Goal: Task Accomplishment & Management: Use online tool/utility

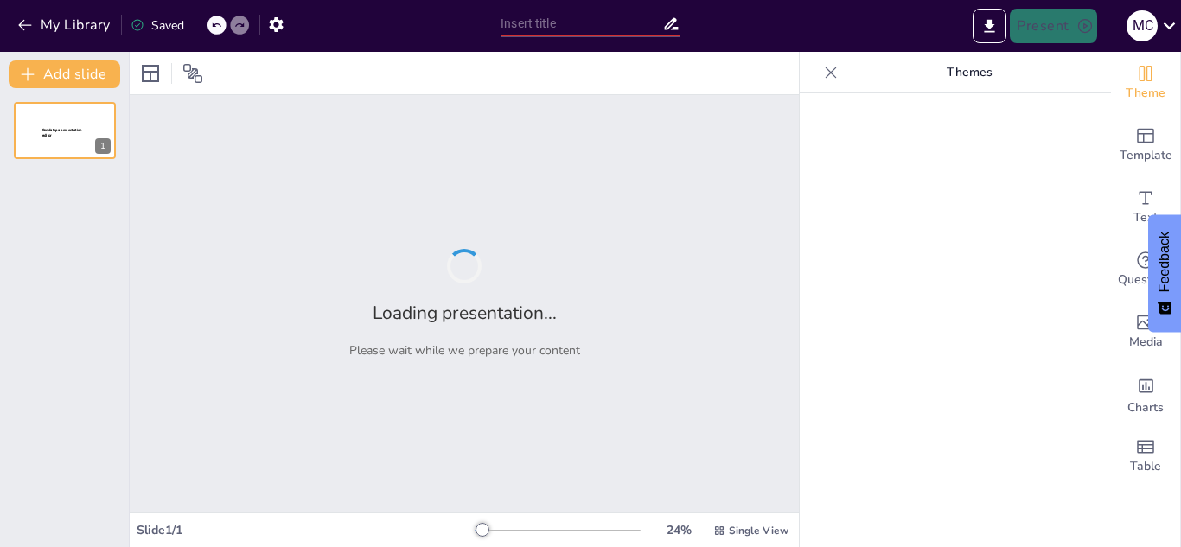
type input "Características Clave de los Medios de Comunicación: Ética y Credibilidad"
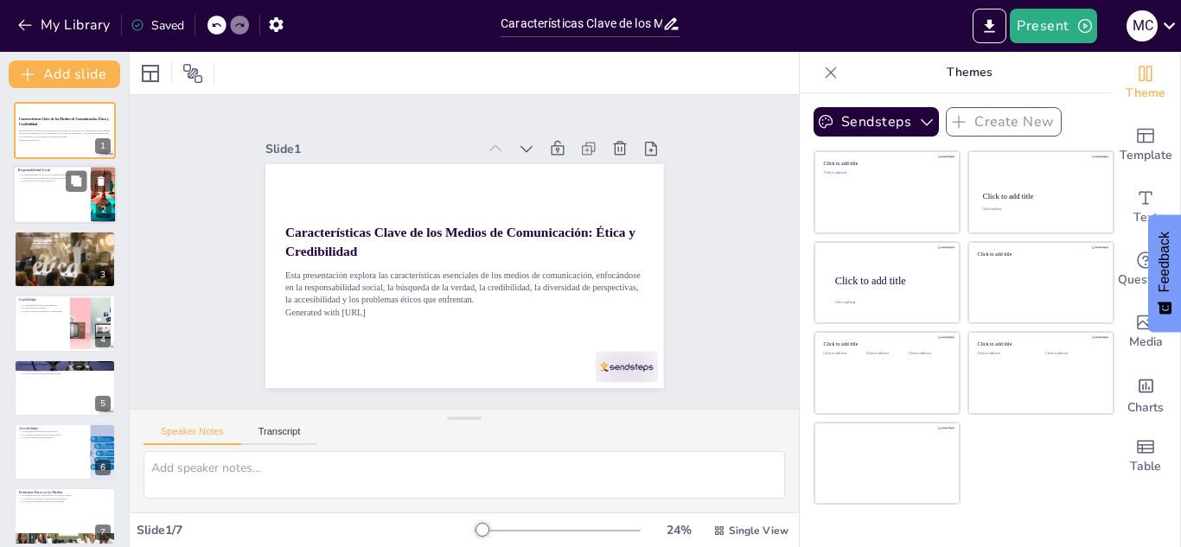
click at [111, 169] on div at bounding box center [104, 195] width 48 height 59
type textarea "La responsabilidad social es un concepto que abarca la obligación de los medios…"
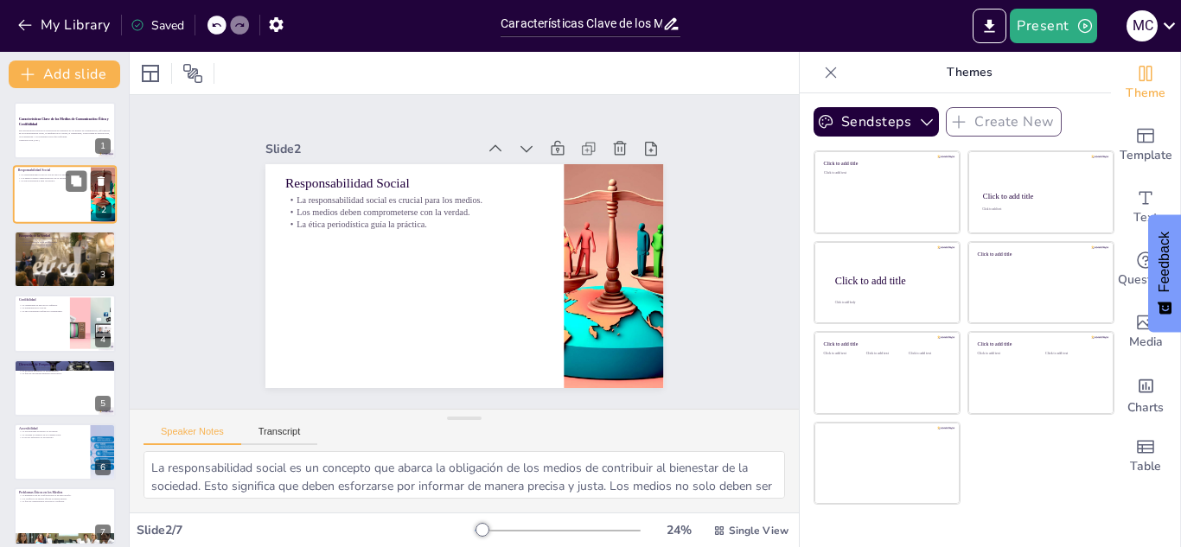
scroll to position [12, 0]
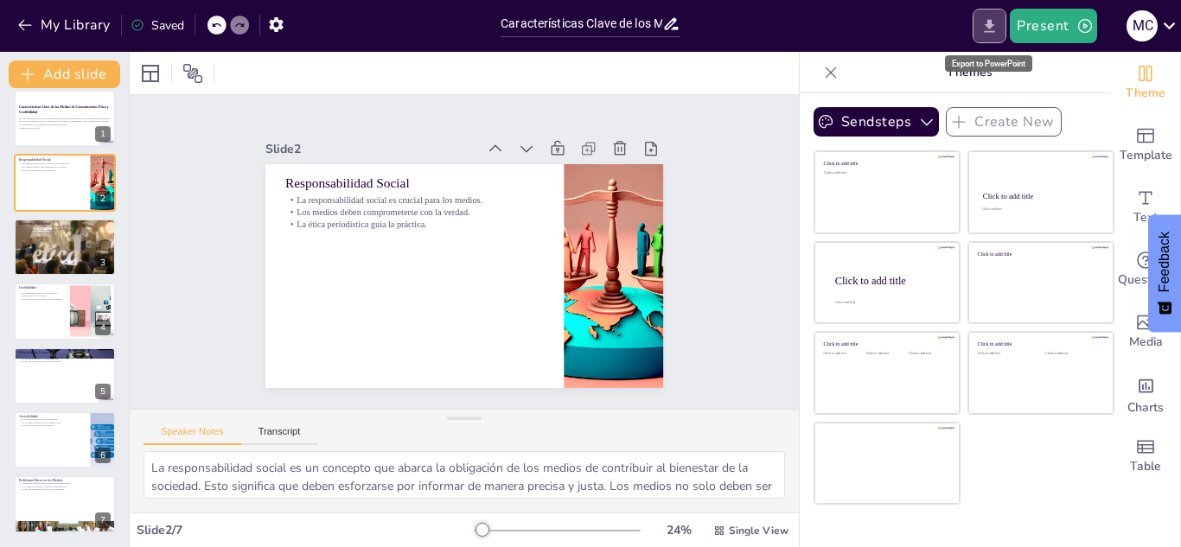
click at [996, 29] on icon "Export to PowerPoint" at bounding box center [989, 26] width 18 height 18
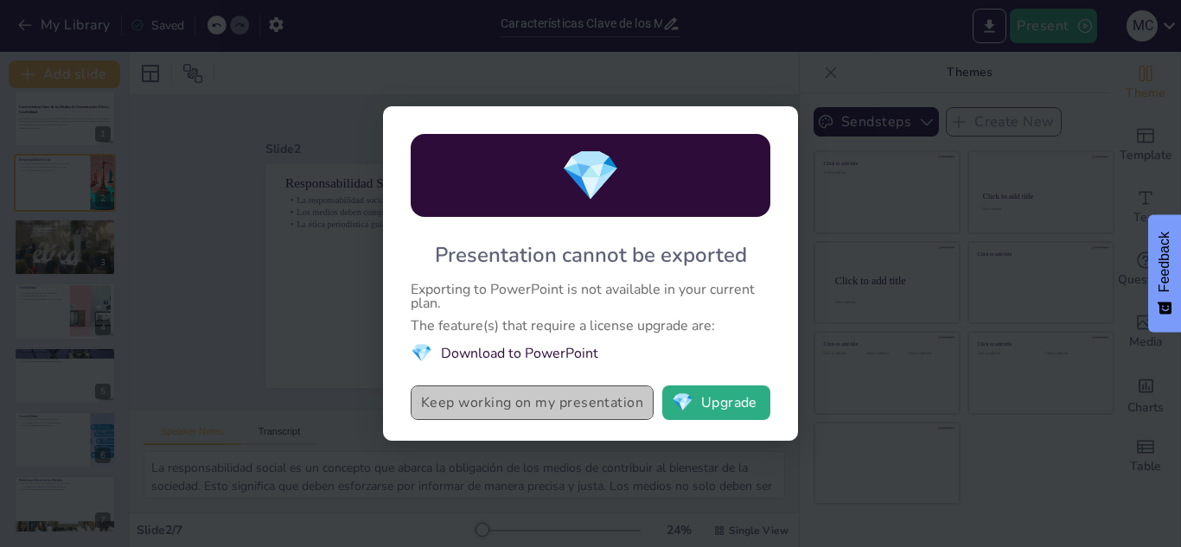
click at [458, 407] on button "Keep working on my presentation" at bounding box center [532, 402] width 243 height 35
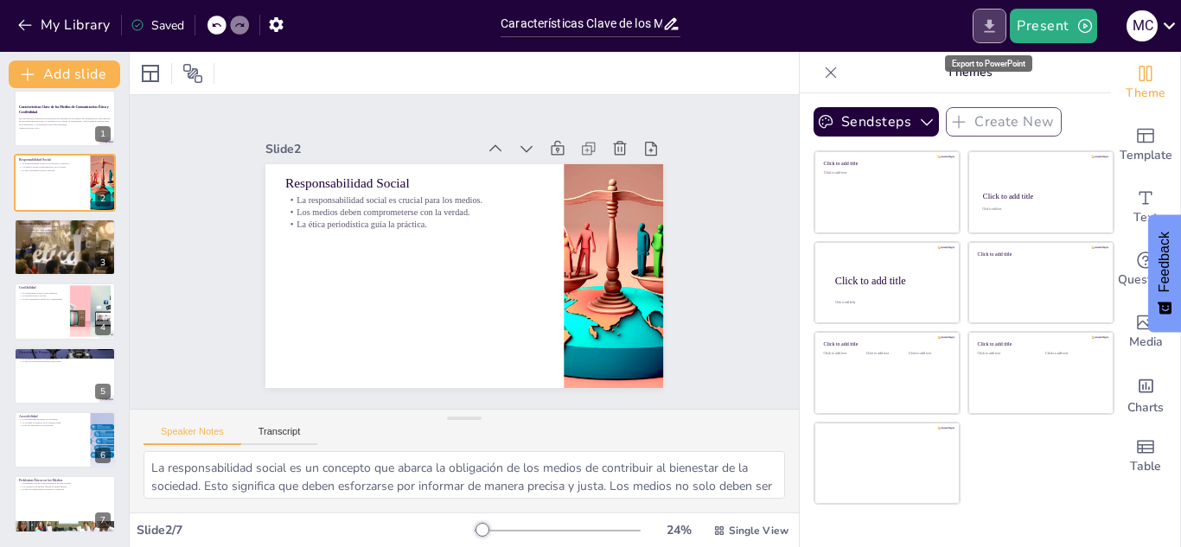
click at [990, 35] on icon "Export to PowerPoint" at bounding box center [989, 26] width 18 height 18
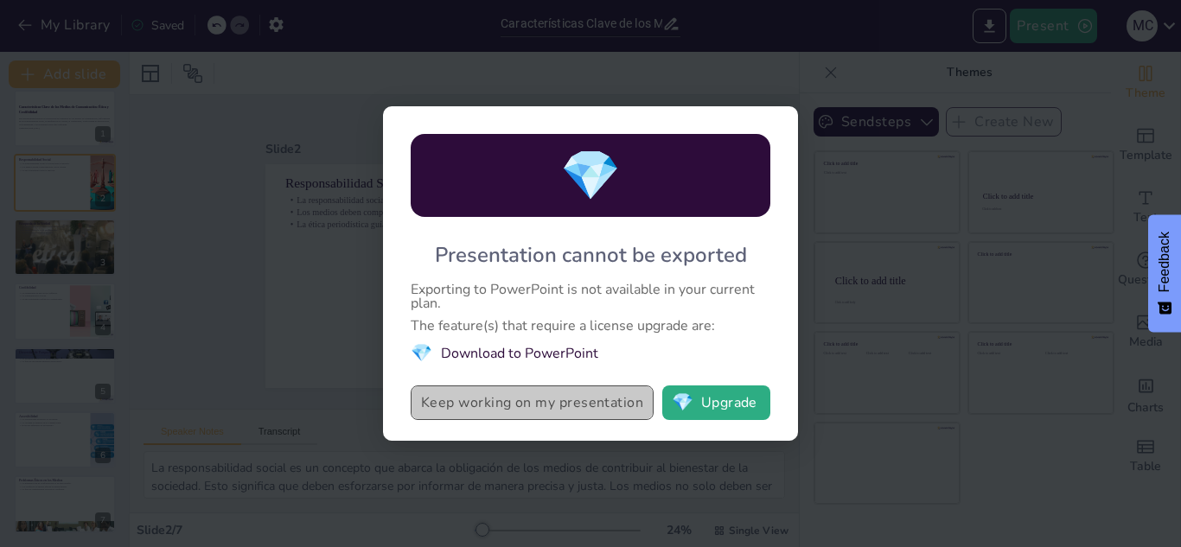
click at [604, 400] on button "Keep working on my presentation" at bounding box center [532, 402] width 243 height 35
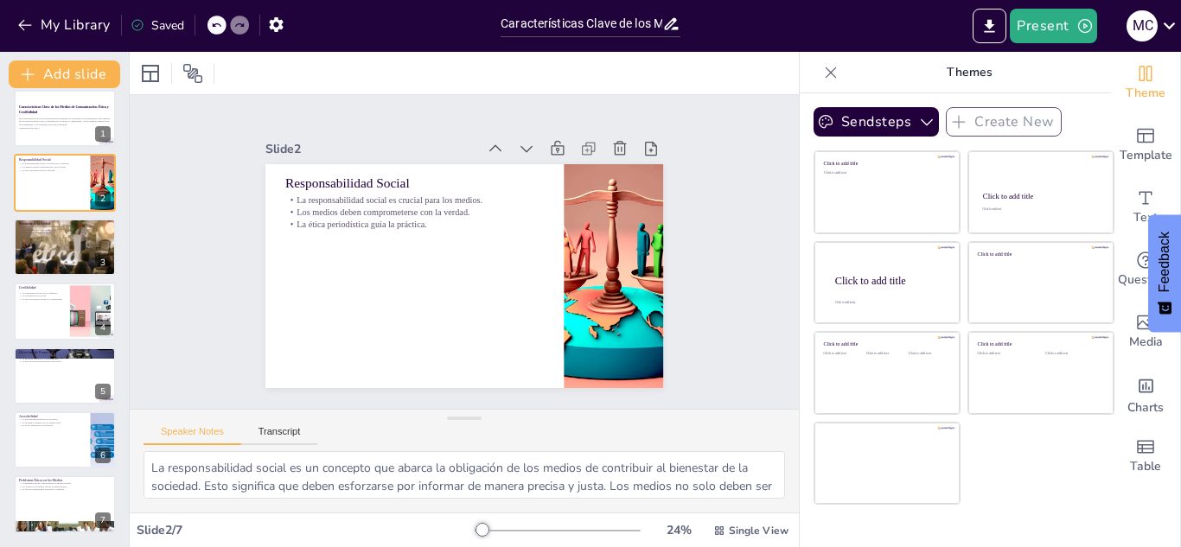
click at [825, 72] on icon at bounding box center [830, 72] width 11 height 11
